Goal: Use online tool/utility: Utilize a website feature to perform a specific function

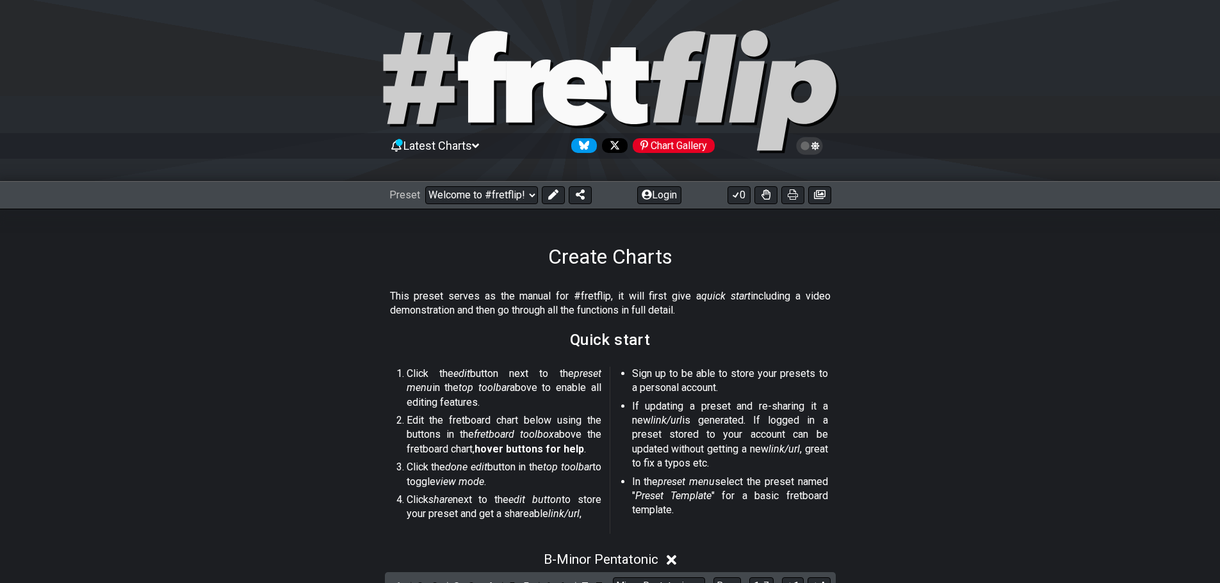
select select "B"
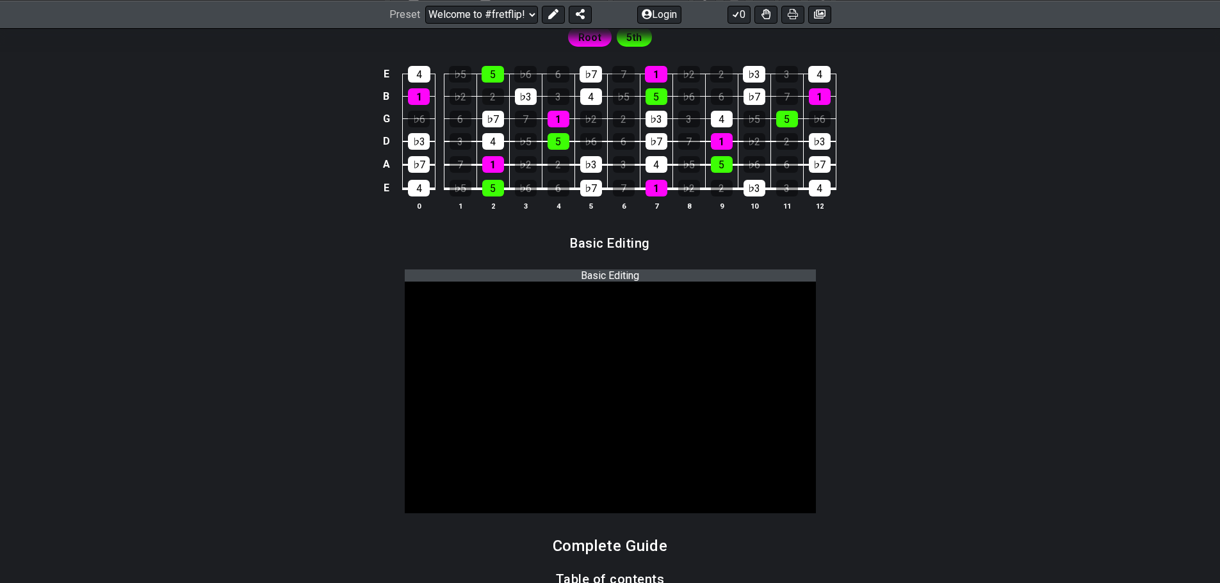
scroll to position [448, 0]
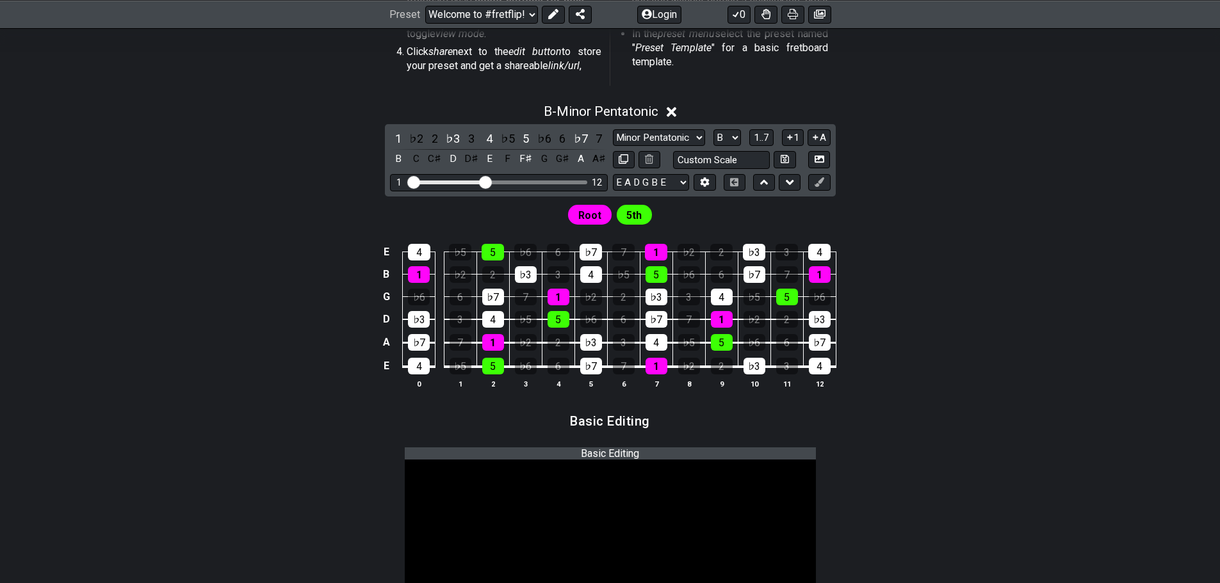
click at [674, 110] on icon at bounding box center [672, 111] width 10 height 13
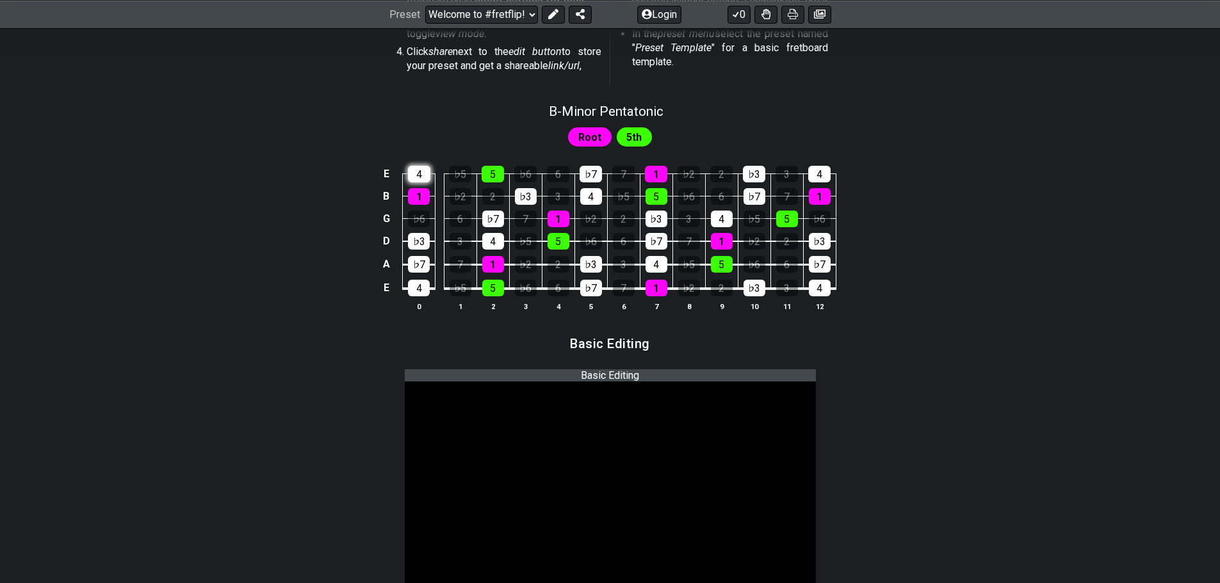
click at [418, 174] on div "4" at bounding box center [419, 174] width 22 height 17
click at [421, 201] on div "1" at bounding box center [419, 196] width 22 height 17
click at [418, 240] on div "♭3" at bounding box center [419, 241] width 22 height 17
click at [422, 264] on div "♭7" at bounding box center [419, 264] width 22 height 17
drag, startPoint x: 418, startPoint y: 283, endPoint x: 511, endPoint y: 291, distance: 93.2
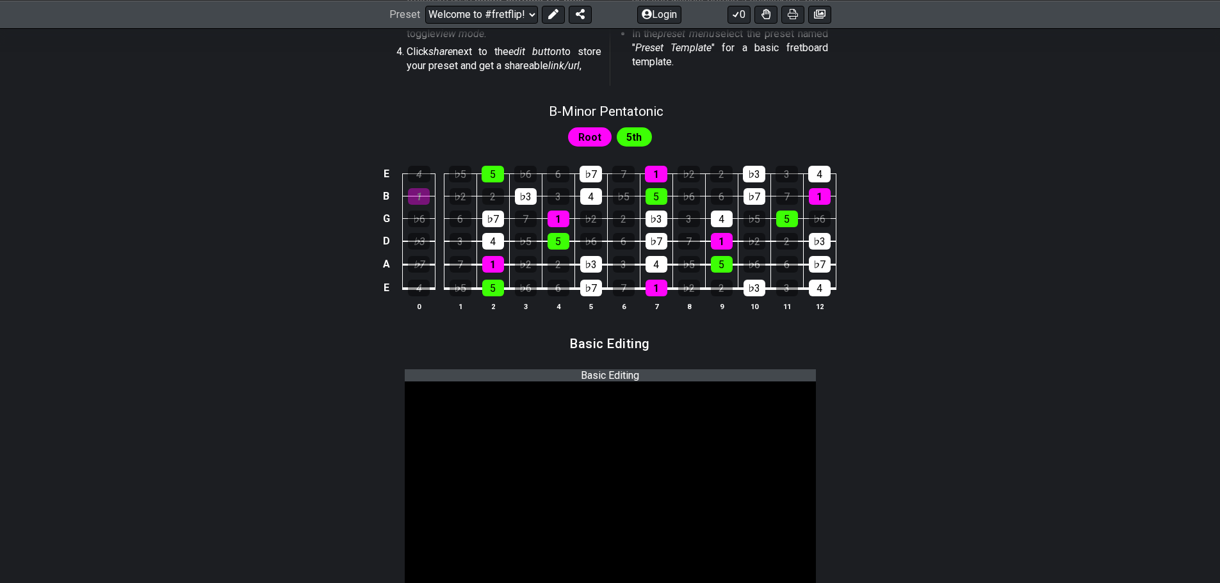
click at [419, 283] on div "4" at bounding box center [419, 288] width 22 height 17
click at [489, 285] on div "5" at bounding box center [493, 288] width 22 height 17
click at [487, 256] on div "1" at bounding box center [493, 264] width 22 height 17
click at [485, 238] on div "4" at bounding box center [493, 241] width 22 height 17
drag, startPoint x: 491, startPoint y: 214, endPoint x: 493, endPoint y: 171, distance: 43.0
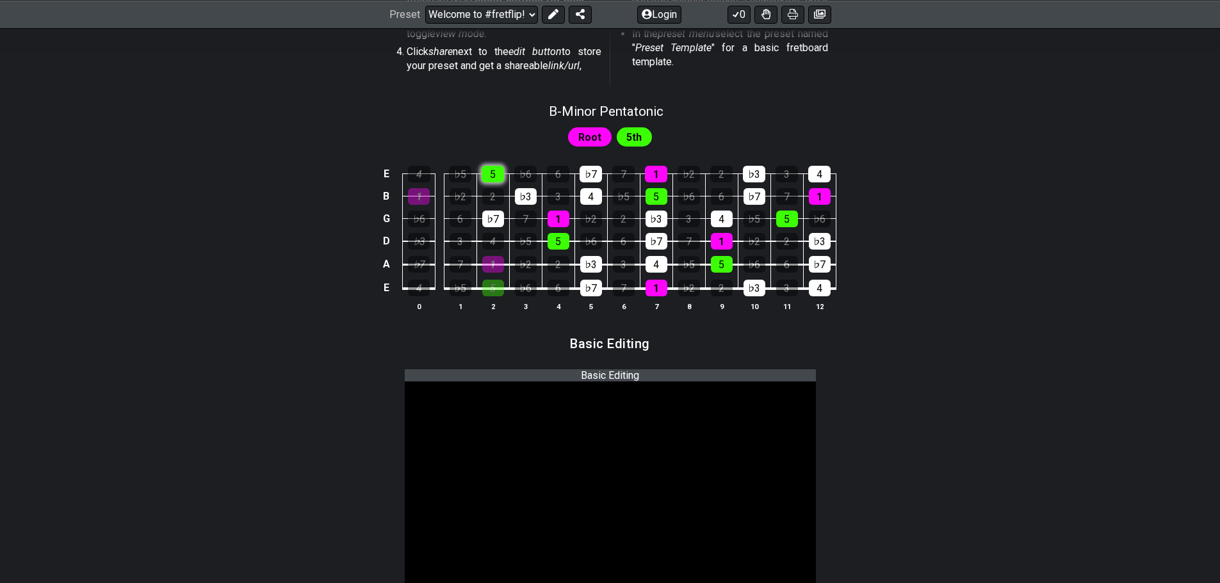
click at [491, 213] on div "♭7" at bounding box center [493, 219] width 22 height 17
click at [493, 168] on div "5" at bounding box center [493, 174] width 22 height 17
click at [522, 193] on div "♭3" at bounding box center [526, 196] width 22 height 17
click at [553, 220] on div "1" at bounding box center [559, 219] width 22 height 17
click at [558, 249] on div "5" at bounding box center [559, 241] width 22 height 17
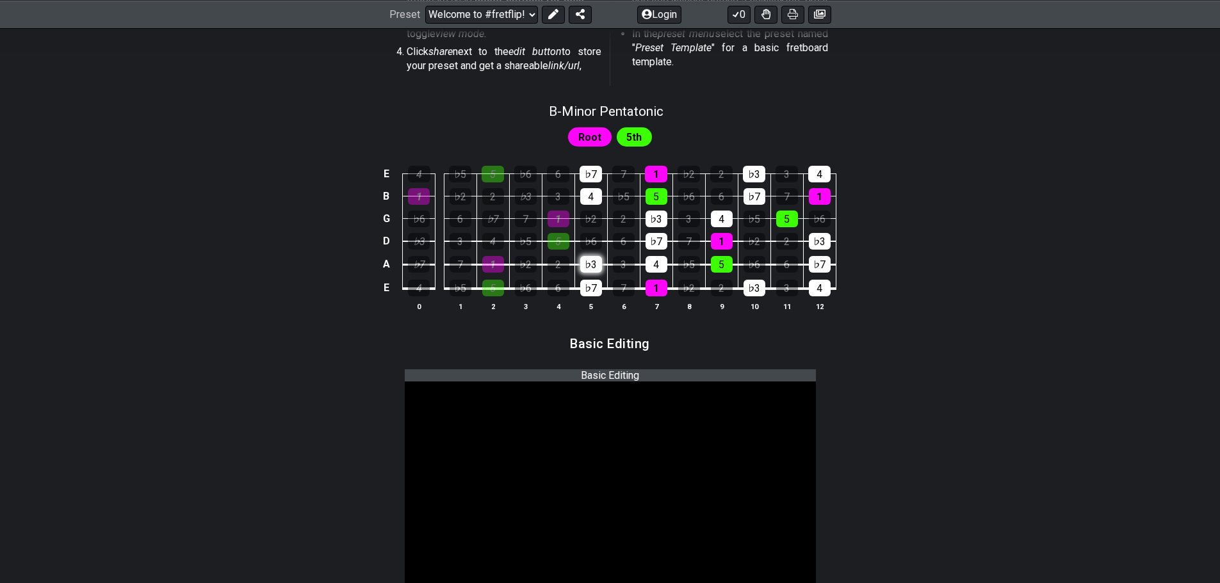
click at [587, 261] on div "♭3" at bounding box center [591, 264] width 22 height 17
click at [598, 287] on div "♭7" at bounding box center [591, 288] width 22 height 17
click at [592, 196] on div "4" at bounding box center [591, 196] width 22 height 17
drag, startPoint x: 592, startPoint y: 177, endPoint x: 652, endPoint y: 177, distance: 59.6
click at [593, 177] on div "♭7" at bounding box center [591, 174] width 22 height 17
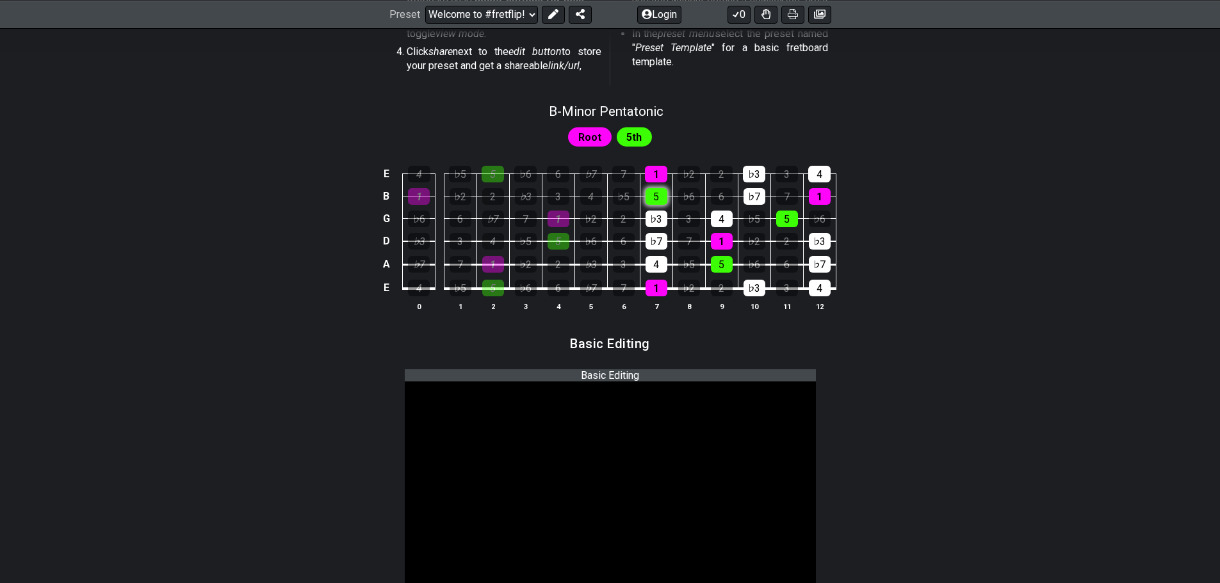
drag, startPoint x: 662, startPoint y: 174, endPoint x: 655, endPoint y: 193, distance: 20.3
click at [662, 175] on div "1" at bounding box center [656, 174] width 22 height 17
click at [655, 199] on div "5" at bounding box center [657, 196] width 22 height 17
click at [654, 219] on div "♭3" at bounding box center [657, 219] width 22 height 17
click at [653, 239] on div "♭7" at bounding box center [657, 241] width 22 height 17
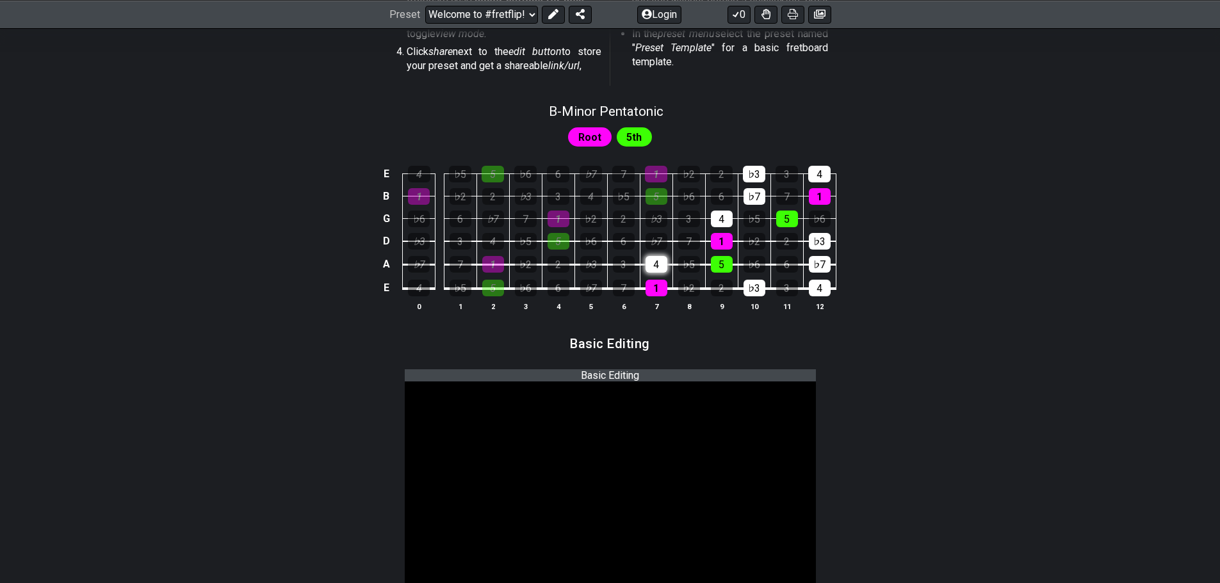
click at [655, 264] on div "4" at bounding box center [657, 264] width 22 height 17
click at [655, 282] on div "1" at bounding box center [657, 288] width 22 height 17
click at [714, 250] on tbody "E 4 ♭5 5 ♭6 6 ♭7 7 1 ♭2 2 ♭3 3 4 B 1 ♭2 2 ♭3 3 4 ♭5 5 ♭6 6 ♭7 7 1 G ♭6 6 ♭7 7 1…" at bounding box center [606, 227] width 457 height 150
click at [722, 215] on div "4" at bounding box center [722, 219] width 22 height 17
click at [724, 261] on div "5" at bounding box center [722, 264] width 22 height 17
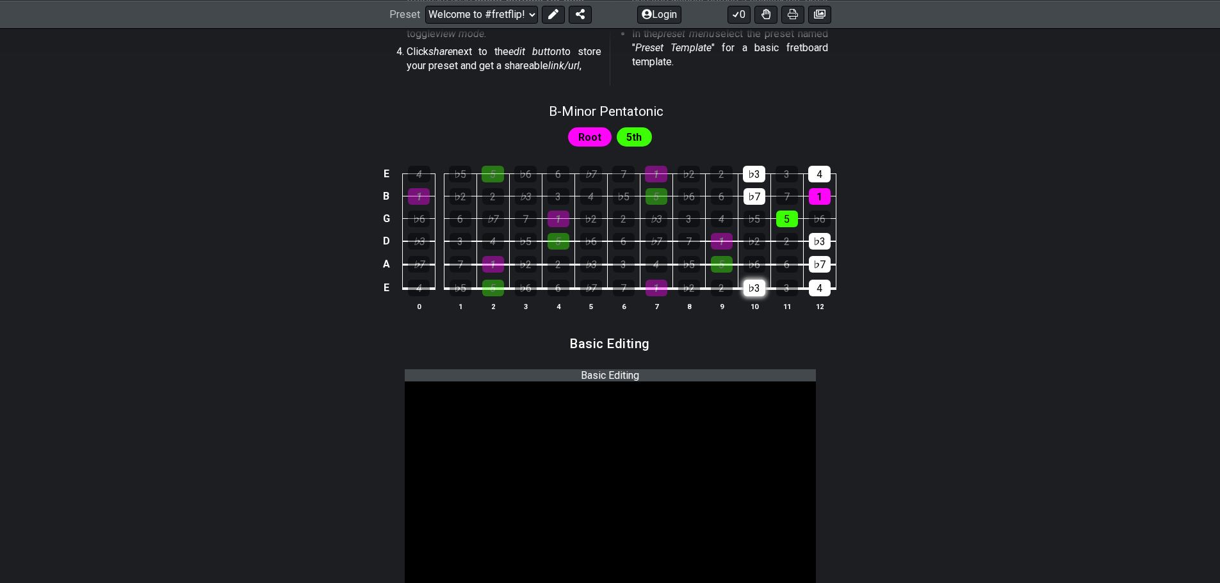
click at [758, 286] on div "♭3" at bounding box center [755, 288] width 22 height 17
drag, startPoint x: 761, startPoint y: 201, endPoint x: 758, endPoint y: 178, distance: 23.2
click at [761, 200] on div "♭7" at bounding box center [755, 196] width 22 height 17
click at [756, 174] on div "♭3" at bounding box center [754, 174] width 22 height 17
click at [786, 220] on div "5" at bounding box center [787, 219] width 22 height 17
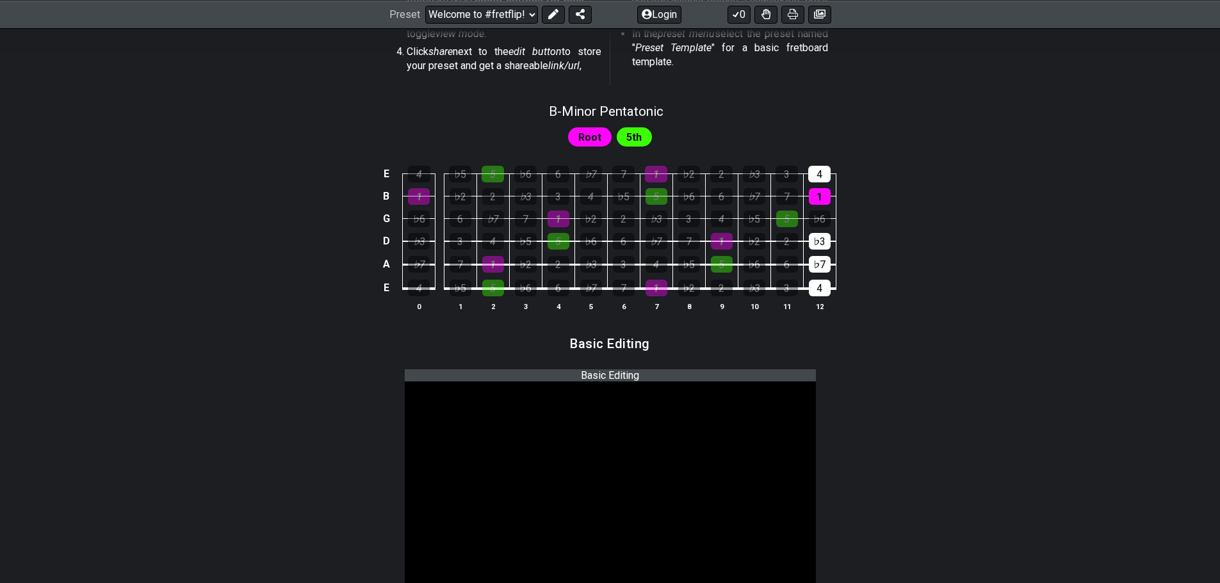
click at [818, 181] on div "4" at bounding box center [819, 174] width 22 height 17
drag, startPoint x: 815, startPoint y: 198, endPoint x: 818, endPoint y: 234, distance: 36.6
click at [815, 199] on div "1" at bounding box center [820, 196] width 22 height 17
click at [820, 242] on div "♭3" at bounding box center [820, 241] width 22 height 17
click at [821, 268] on div "♭7" at bounding box center [820, 264] width 22 height 17
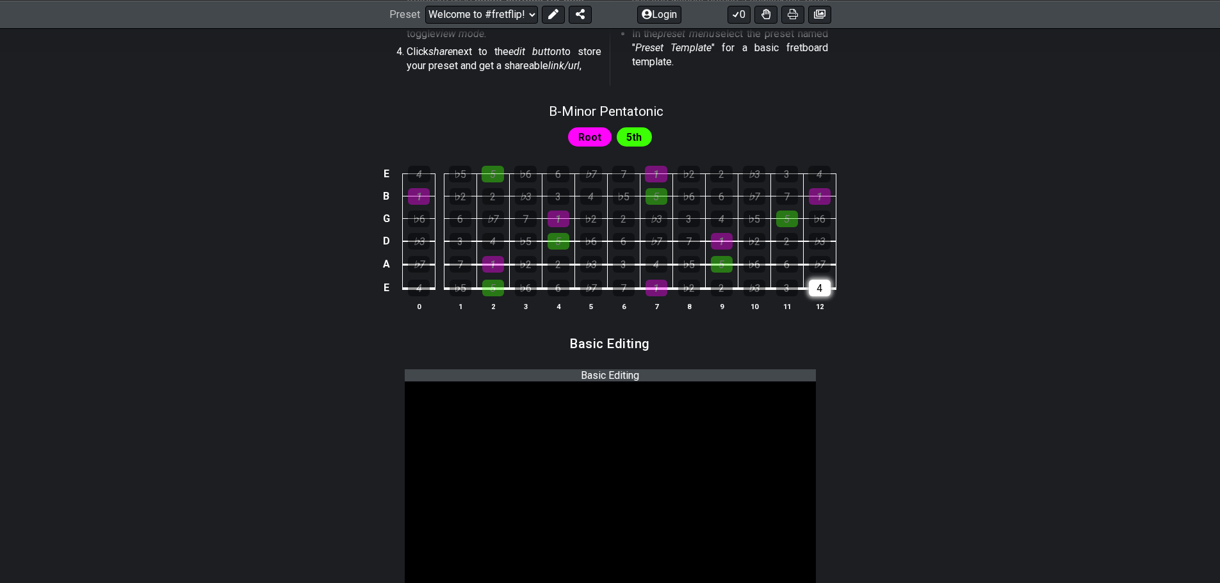
click at [819, 286] on div "4" at bounding box center [820, 288] width 22 height 17
click at [417, 194] on div "1" at bounding box center [419, 196] width 22 height 17
click at [419, 175] on div "4" at bounding box center [419, 174] width 22 height 17
click at [492, 174] on div "5" at bounding box center [493, 174] width 22 height 17
click at [496, 196] on div "2" at bounding box center [493, 196] width 22 height 17
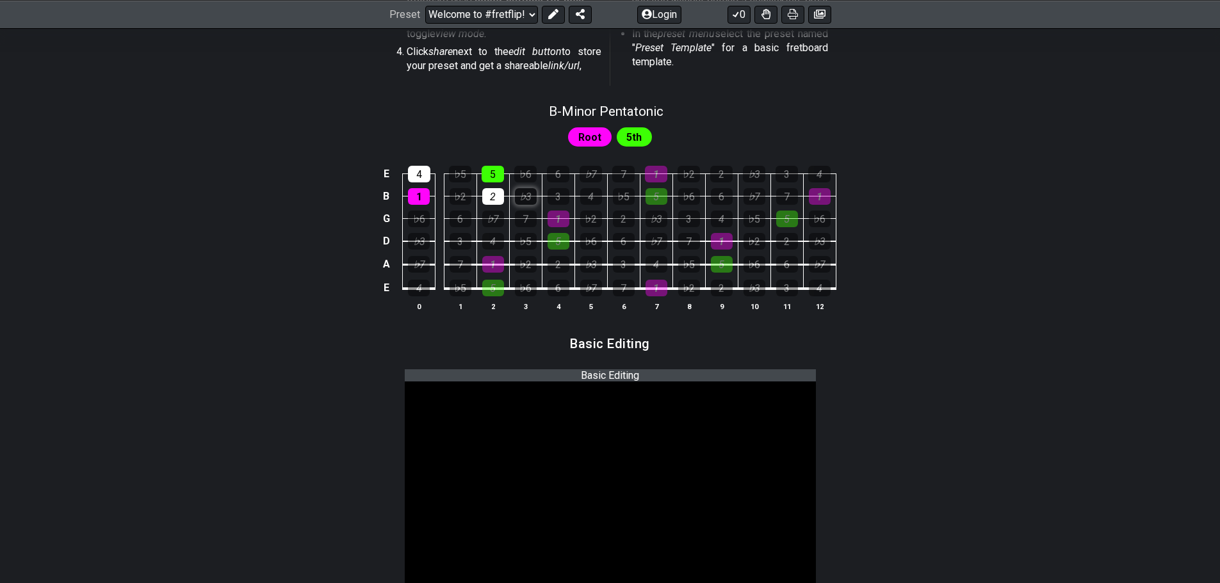
click at [523, 195] on div "♭3" at bounding box center [526, 196] width 22 height 17
click at [524, 172] on div "♭6" at bounding box center [525, 174] width 22 height 17
click at [598, 195] on div "4" at bounding box center [591, 196] width 22 height 17
click at [658, 198] on div "5" at bounding box center [657, 196] width 22 height 17
click at [699, 200] on div "♭6" at bounding box center [689, 196] width 22 height 17
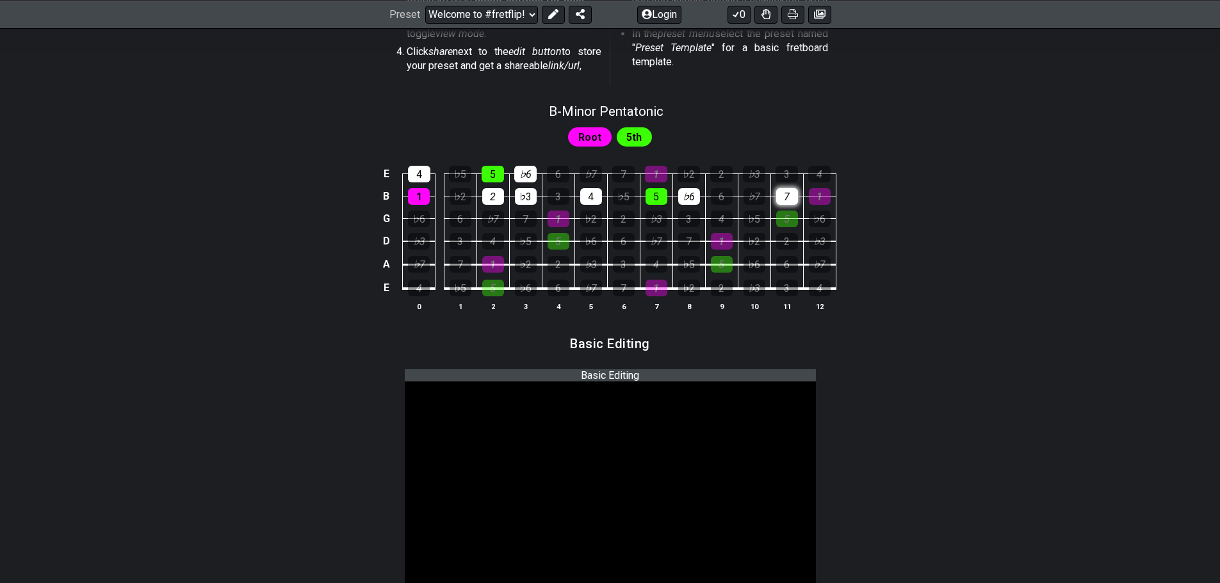
click at [779, 197] on div "7" at bounding box center [787, 196] width 22 height 17
click at [419, 198] on div "1" at bounding box center [419, 196] width 22 height 17
click at [414, 179] on div "4" at bounding box center [419, 174] width 22 height 17
click at [488, 175] on div "5" at bounding box center [493, 174] width 22 height 17
click at [491, 195] on div "2" at bounding box center [493, 196] width 22 height 17
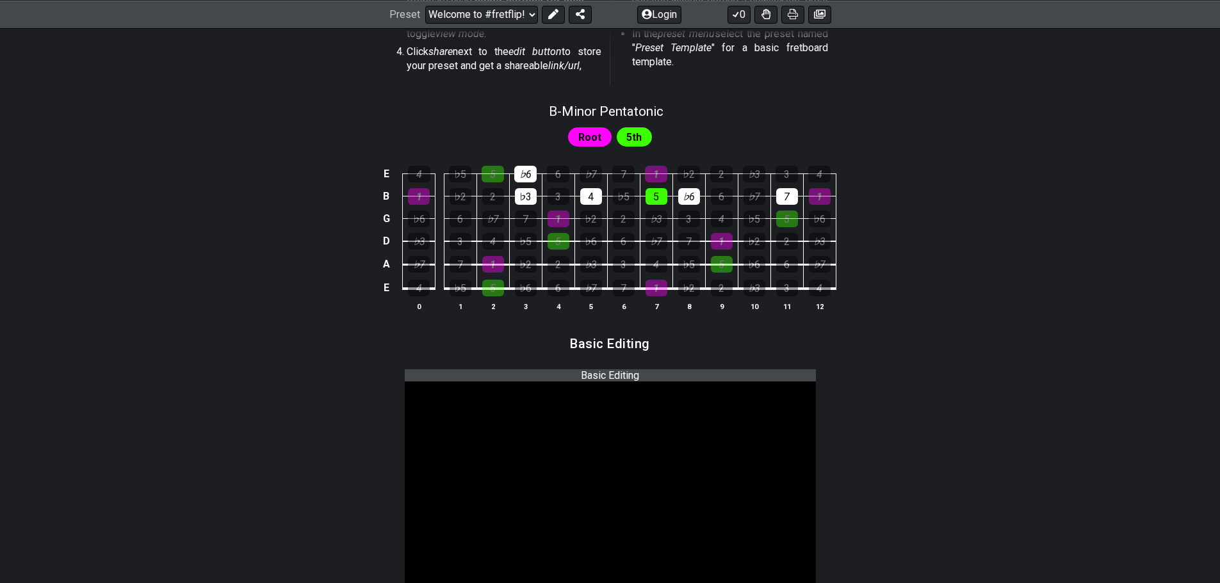
drag, startPoint x: 532, startPoint y: 199, endPoint x: 532, endPoint y: 185, distance: 13.4
click at [532, 197] on div "♭3" at bounding box center [526, 196] width 22 height 17
click at [530, 175] on div "♭6" at bounding box center [525, 174] width 22 height 17
drag, startPoint x: 591, startPoint y: 197, endPoint x: 651, endPoint y: 202, distance: 60.4
click at [594, 197] on div "4" at bounding box center [591, 196] width 22 height 17
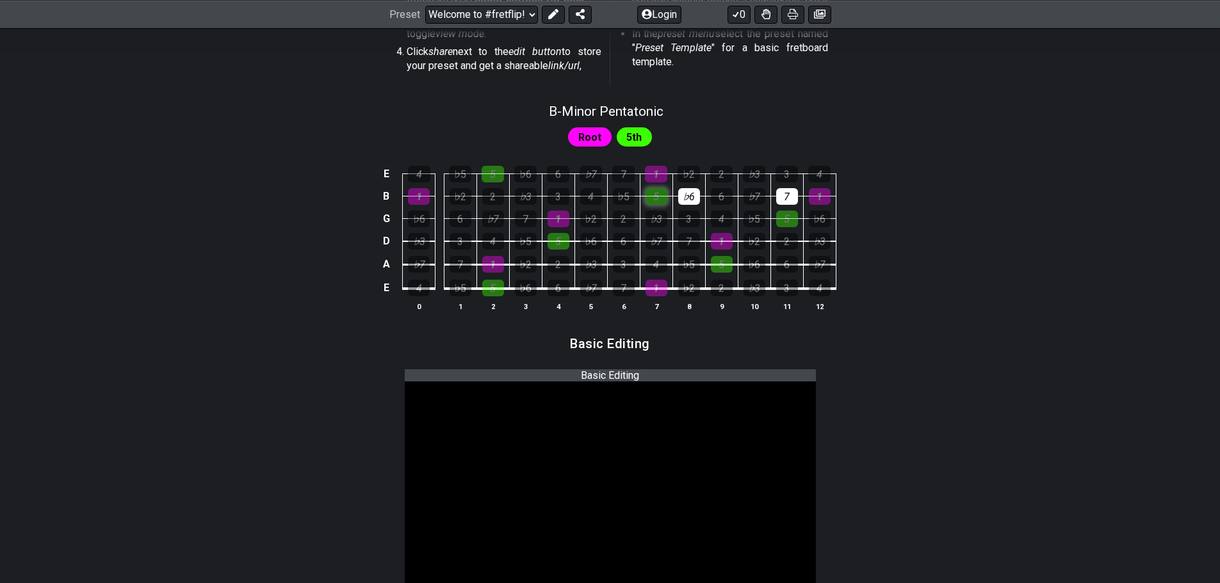
click at [651, 202] on div "5" at bounding box center [657, 196] width 22 height 17
click at [684, 200] on div "♭6" at bounding box center [689, 196] width 22 height 17
drag, startPoint x: 789, startPoint y: 202, endPoint x: 760, endPoint y: 203, distance: 29.5
click at [788, 202] on div "7" at bounding box center [787, 196] width 22 height 17
click at [466, 198] on div "♭2" at bounding box center [461, 196] width 22 height 17
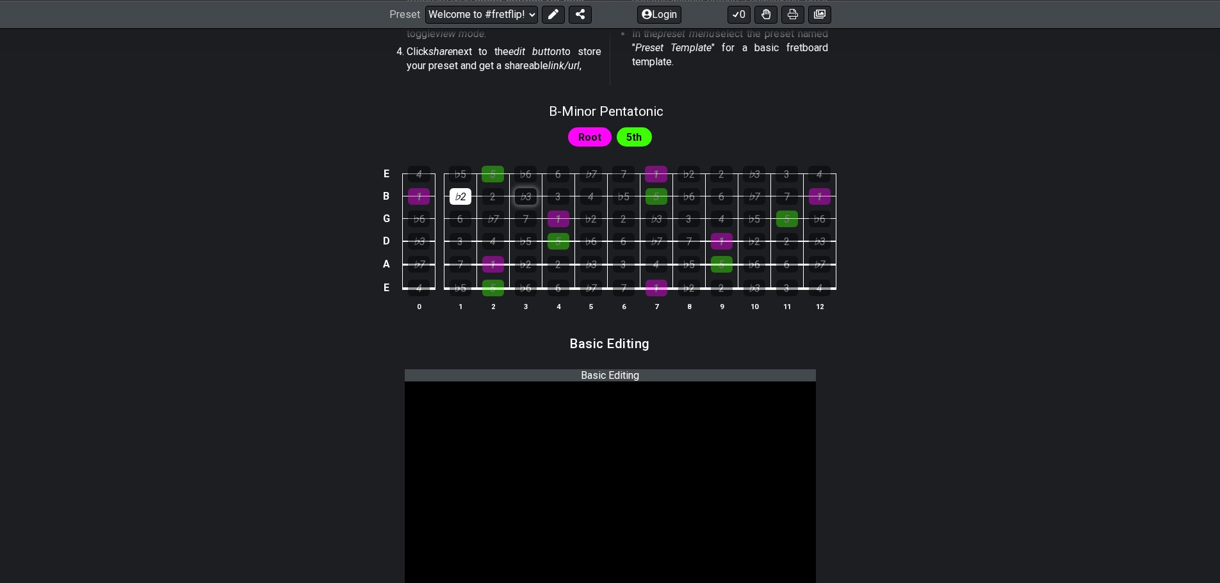
click at [526, 199] on div "♭3" at bounding box center [526, 196] width 22 height 17
click at [560, 193] on div "3" at bounding box center [559, 196] width 22 height 17
click at [626, 196] on div "♭5" at bounding box center [624, 196] width 22 height 17
click at [683, 197] on div "♭6" at bounding box center [689, 196] width 22 height 17
click at [716, 196] on div "6" at bounding box center [722, 196] width 22 height 17
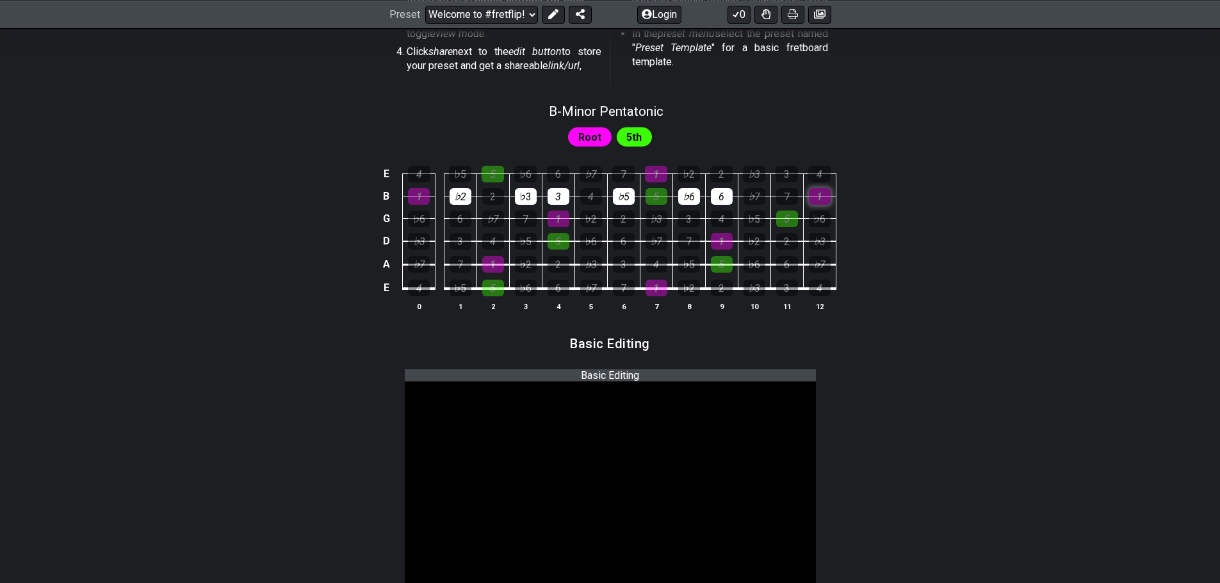
click at [818, 197] on div "1" at bounding box center [820, 196] width 22 height 17
click at [465, 172] on div "♭5" at bounding box center [460, 174] width 22 height 17
drag, startPoint x: 517, startPoint y: 169, endPoint x: 533, endPoint y: 168, distance: 15.4
click at [519, 169] on div "♭6" at bounding box center [525, 174] width 22 height 17
click at [559, 170] on div "6" at bounding box center [558, 174] width 22 height 17
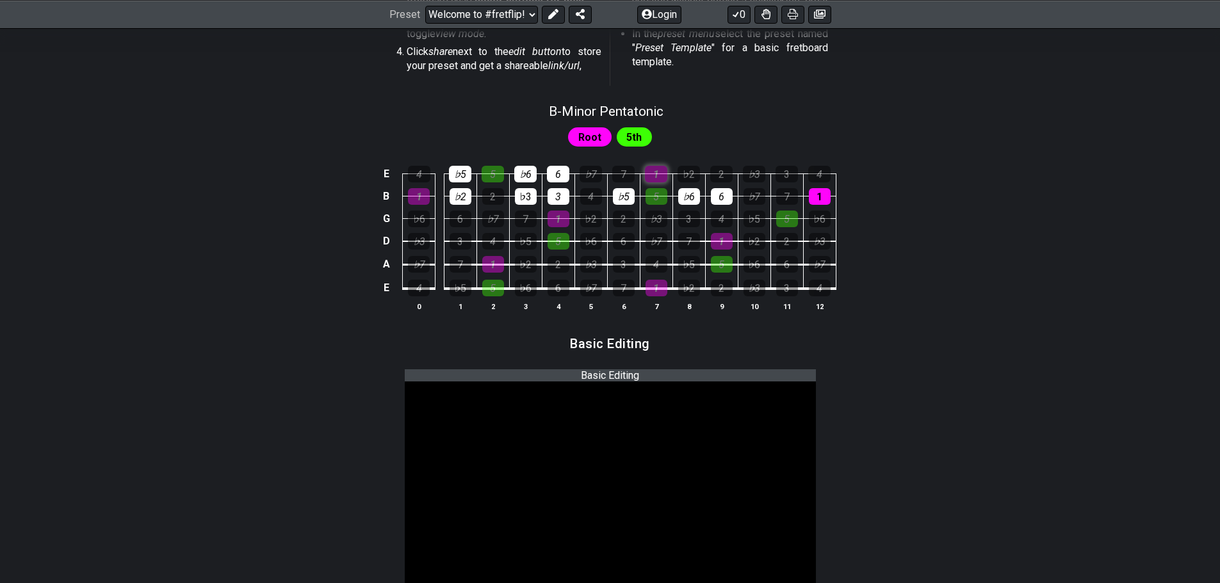
click at [660, 175] on div "1" at bounding box center [656, 174] width 22 height 17
click at [690, 174] on div "♭2" at bounding box center [689, 174] width 22 height 17
click at [747, 173] on div "♭3" at bounding box center [754, 174] width 22 height 17
click at [783, 174] on div "3" at bounding box center [787, 174] width 22 height 17
click at [636, 114] on span "B - Minor Pentatonic" at bounding box center [606, 111] width 115 height 15
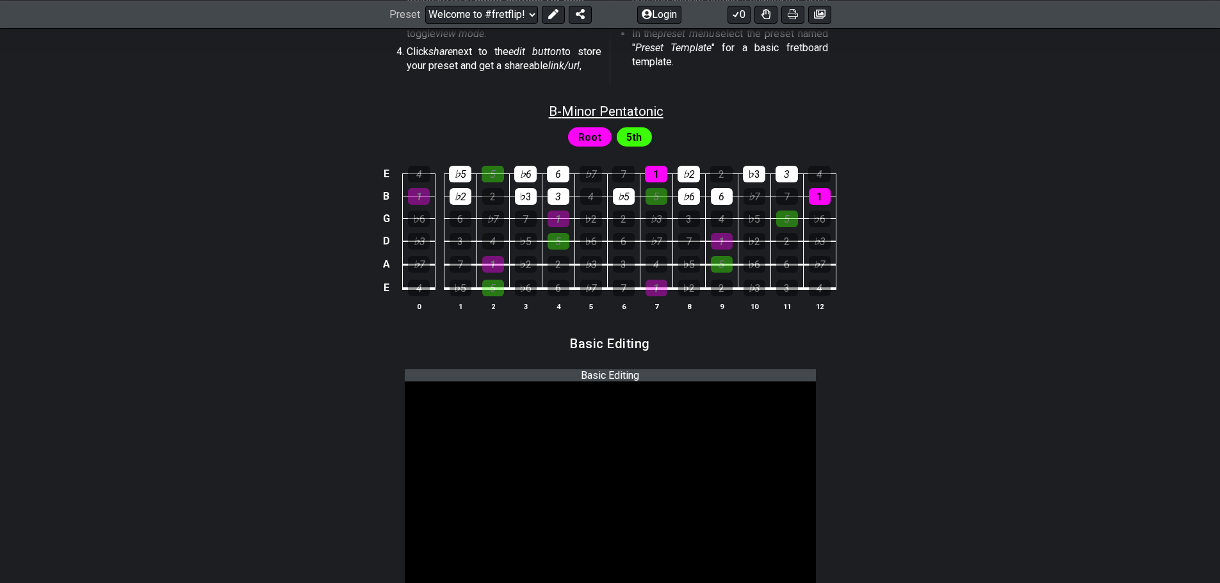
select select "B"
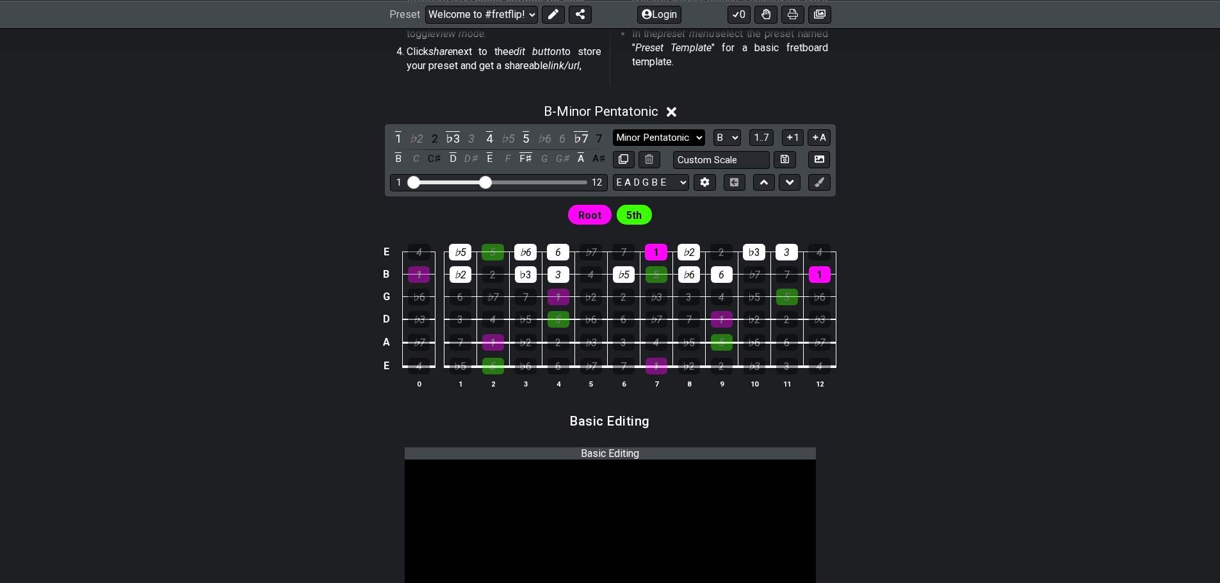
click at [686, 135] on select "Minor Pentatonic Root Minor Pentatonic Major Pentatonic Minor Blues Major Blues…" at bounding box center [659, 137] width 92 height 17
click at [979, 211] on div "Root 5th" at bounding box center [610, 212] width 999 height 31
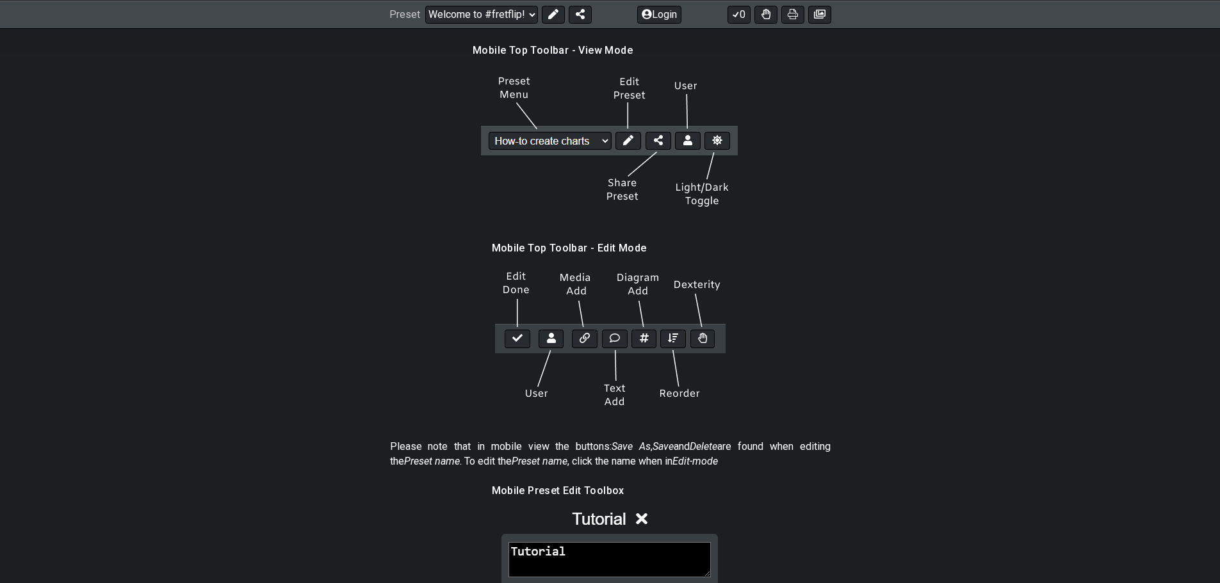
scroll to position [2305, 0]
